Goal: Task Accomplishment & Management: Manage account settings

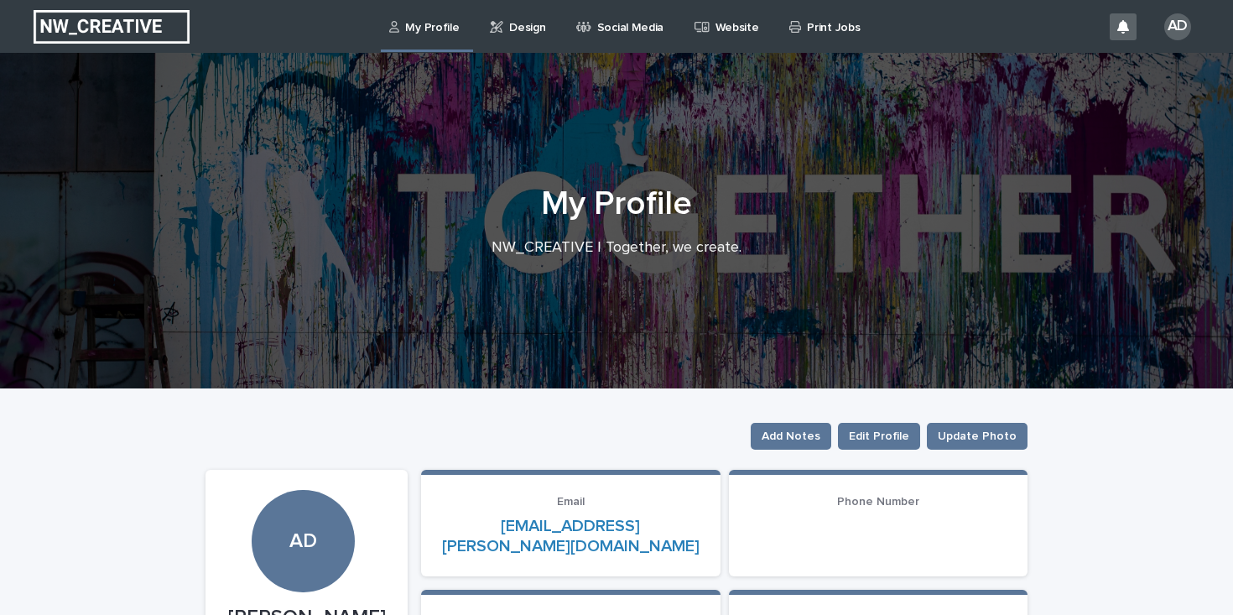
click at [518, 39] on link "Design" at bounding box center [520, 26] width 65 height 52
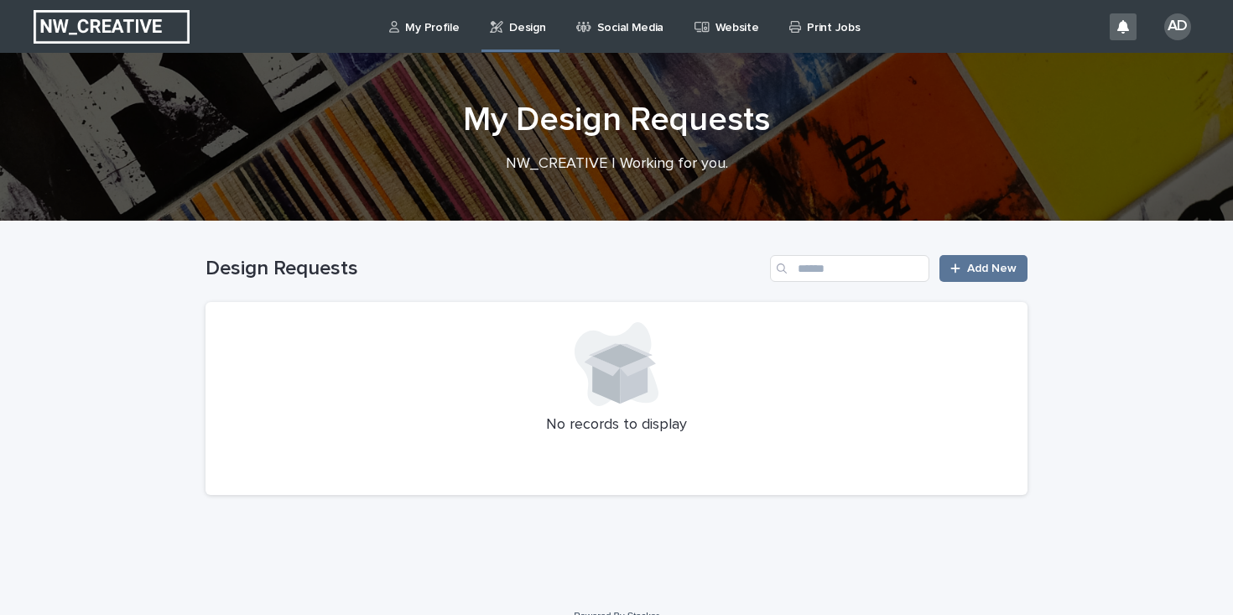
click at [580, 13] on div "Social Media" at bounding box center [623, 17] width 96 height 35
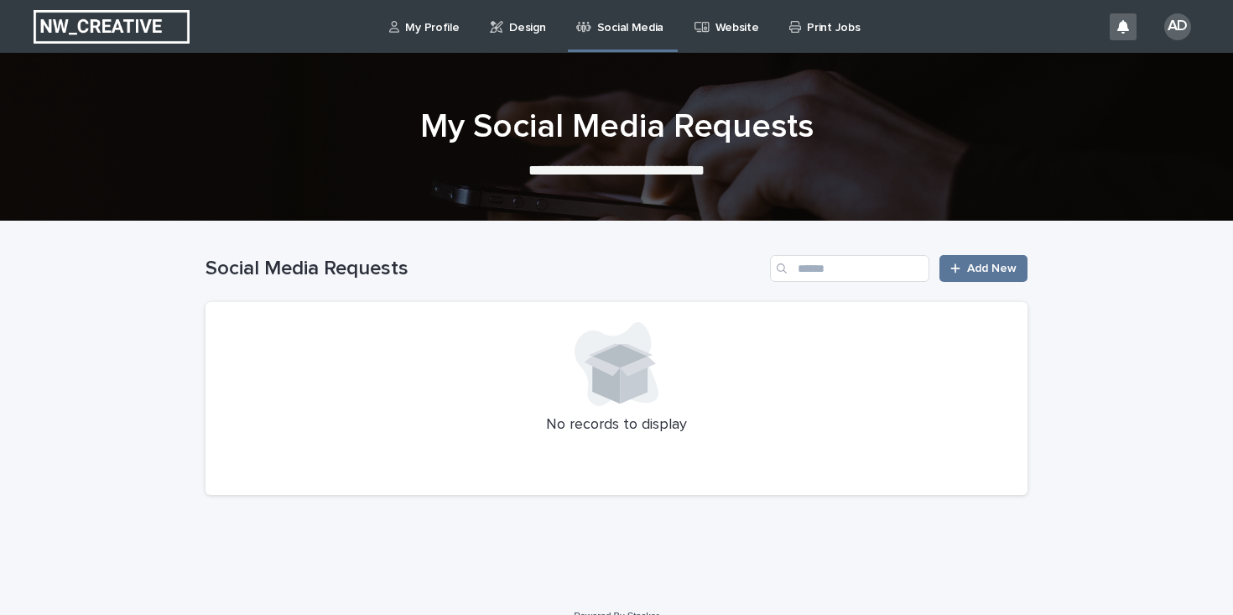
click at [710, 36] on link "Website" at bounding box center [729, 26] width 73 height 52
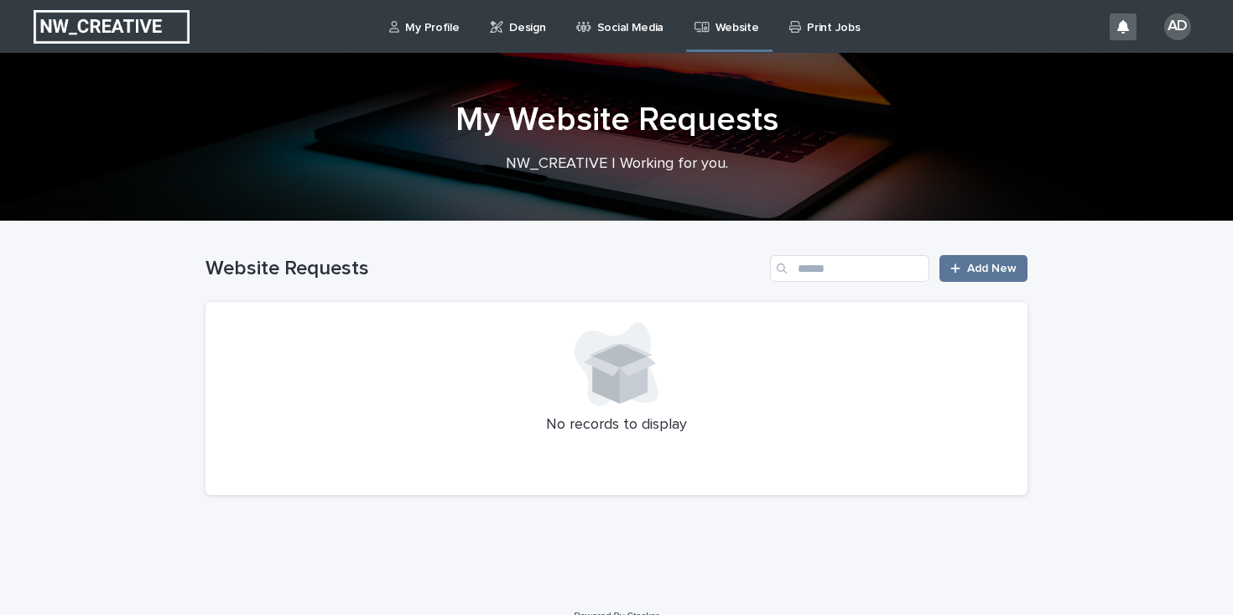
click at [814, 13] on p "Print Jobs" at bounding box center [833, 17] width 53 height 35
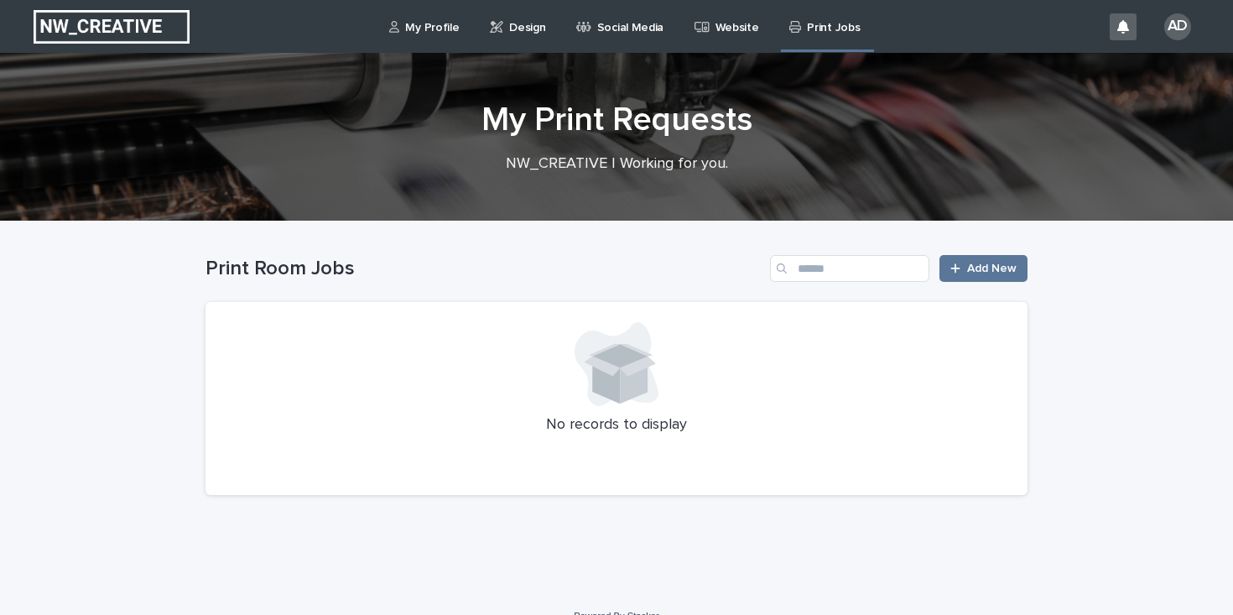
click at [445, 27] on p "My Profile" at bounding box center [432, 17] width 54 height 35
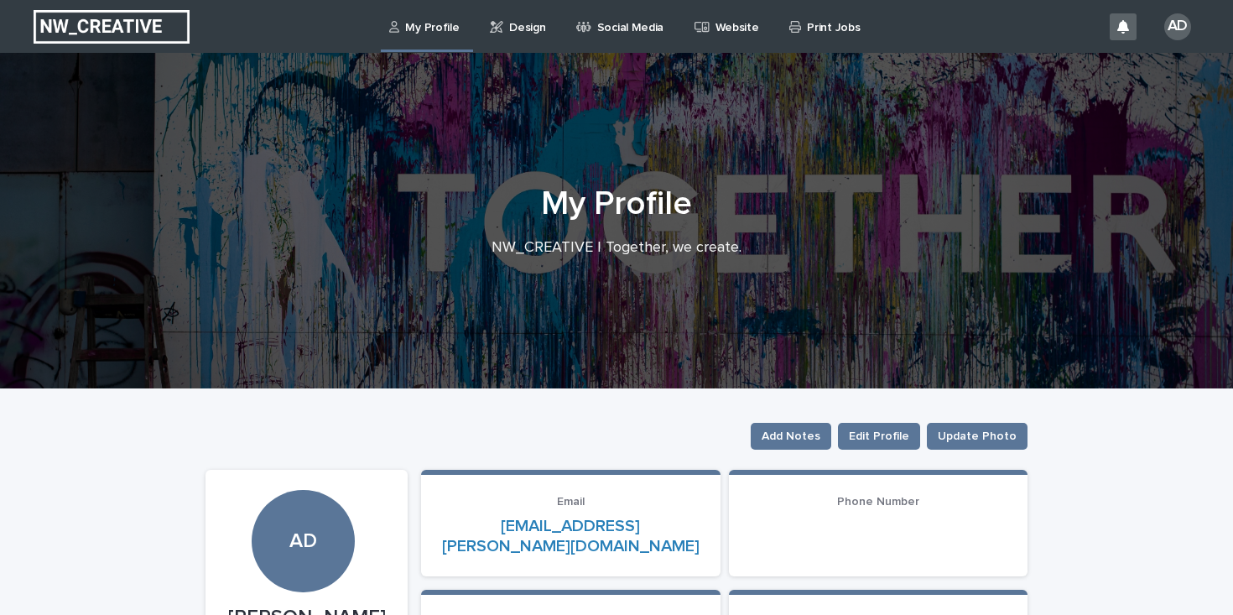
click at [108, 27] on img at bounding box center [112, 27] width 156 height 34
click at [910, 425] on button "Edit Profile" at bounding box center [879, 436] width 82 height 27
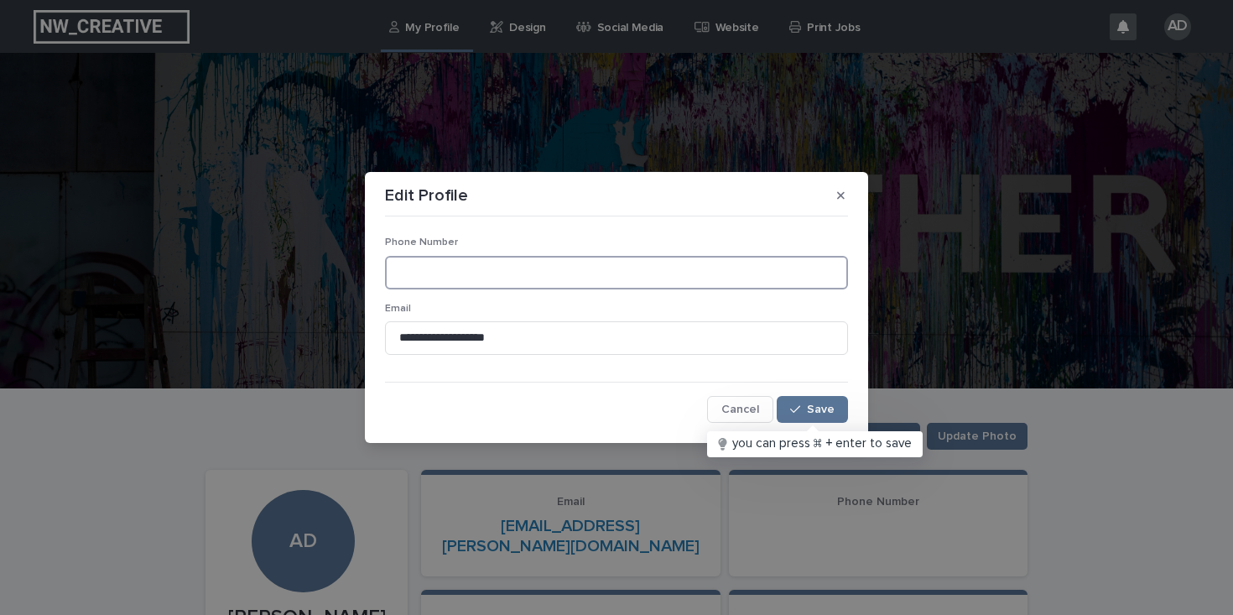
click at [513, 266] on input at bounding box center [616, 273] width 463 height 34
type input "*"
type input "**********"
click at [804, 419] on button "Save" at bounding box center [812, 409] width 71 height 27
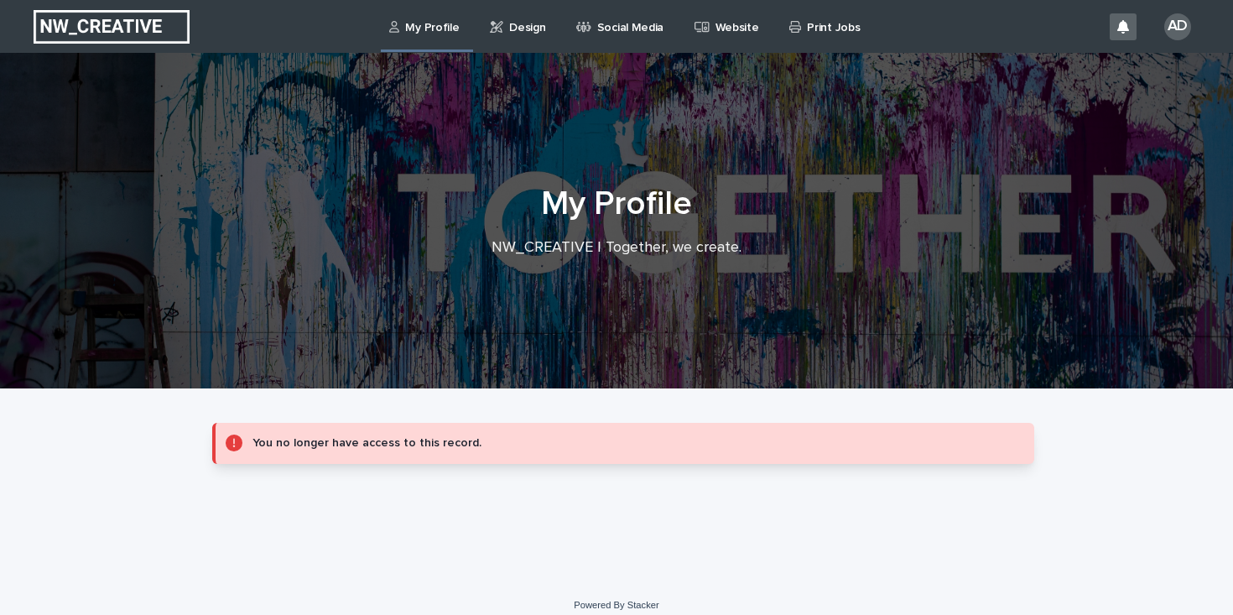
scroll to position [14, 0]
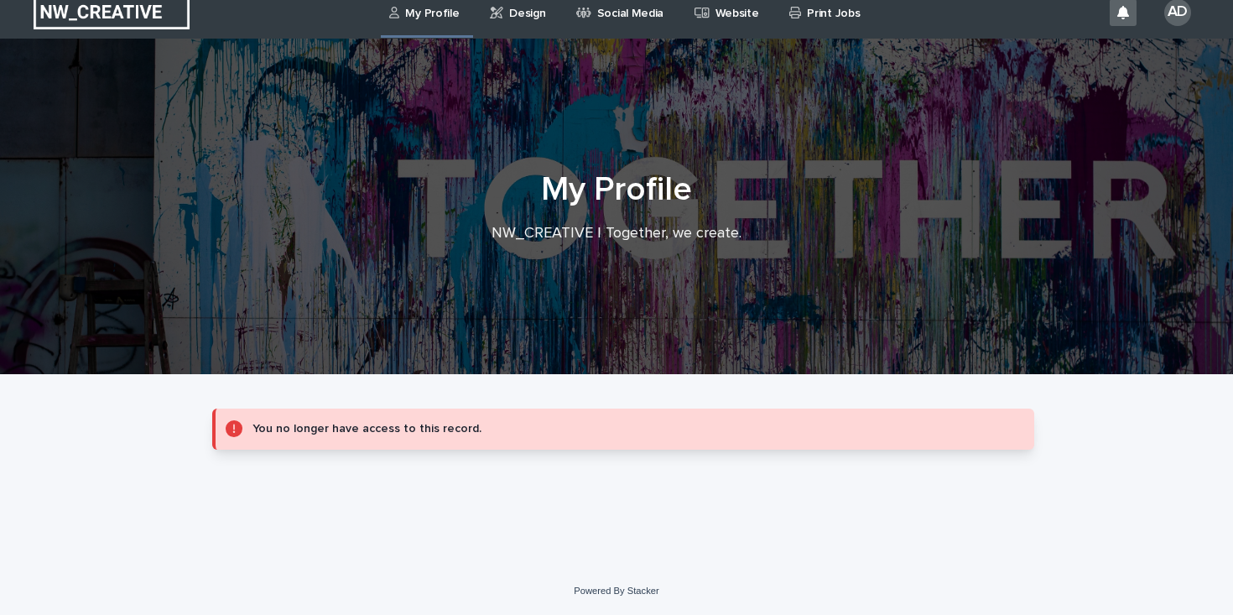
click at [421, 7] on p "My Profile" at bounding box center [432, 3] width 54 height 35
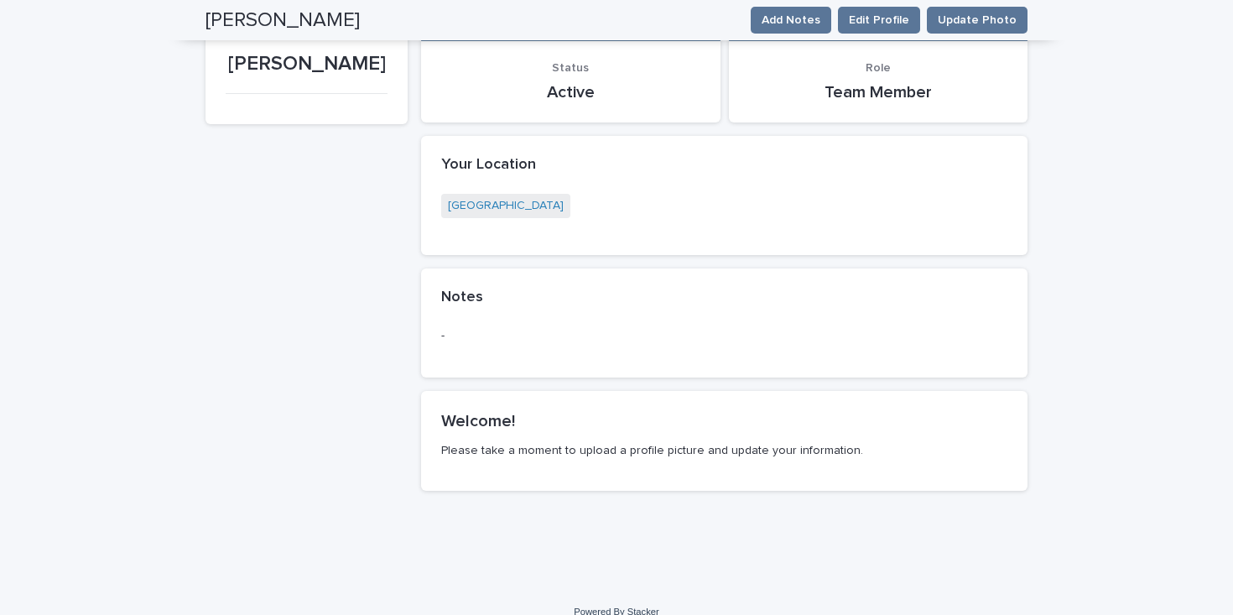
scroll to position [0, 0]
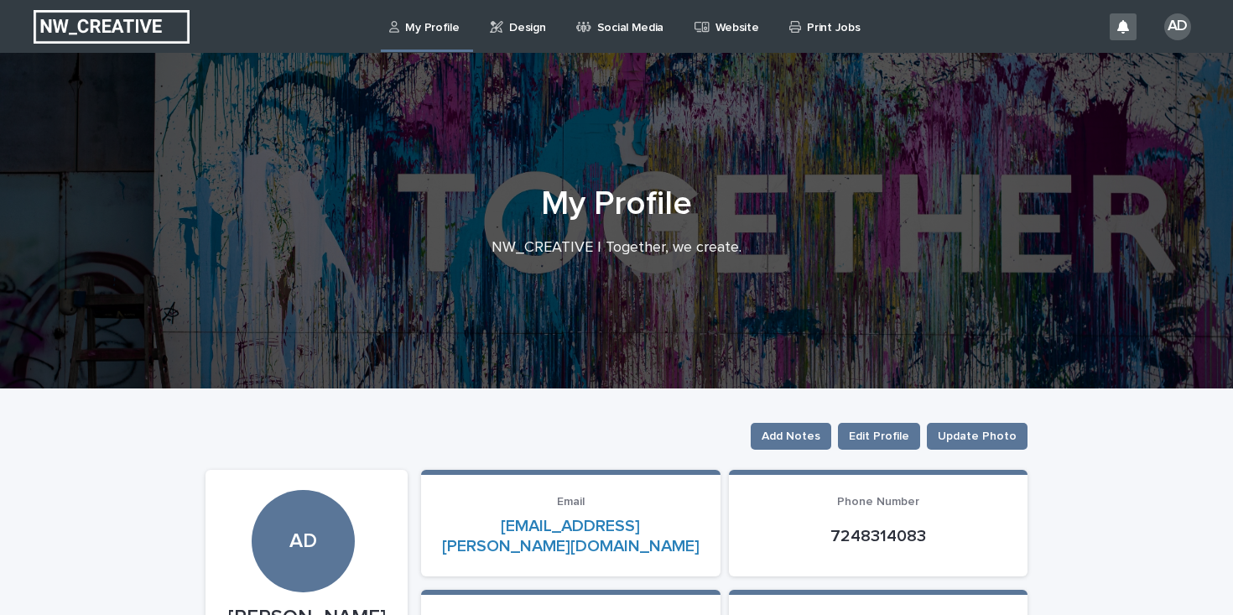
click at [1182, 40] on div "AD" at bounding box center [1155, 27] width 90 height 70
click at [1173, 32] on div "AD" at bounding box center [1177, 26] width 27 height 27
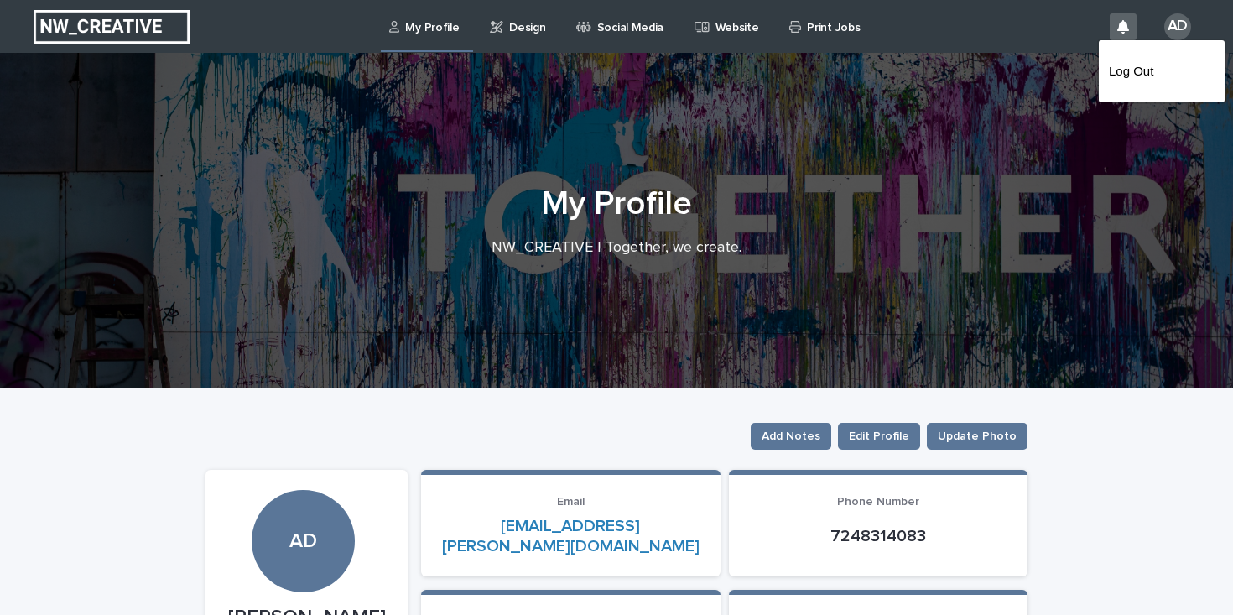
click at [1166, 33] on div at bounding box center [616, 27] width 1233 height 54
